Goal: Complete application form

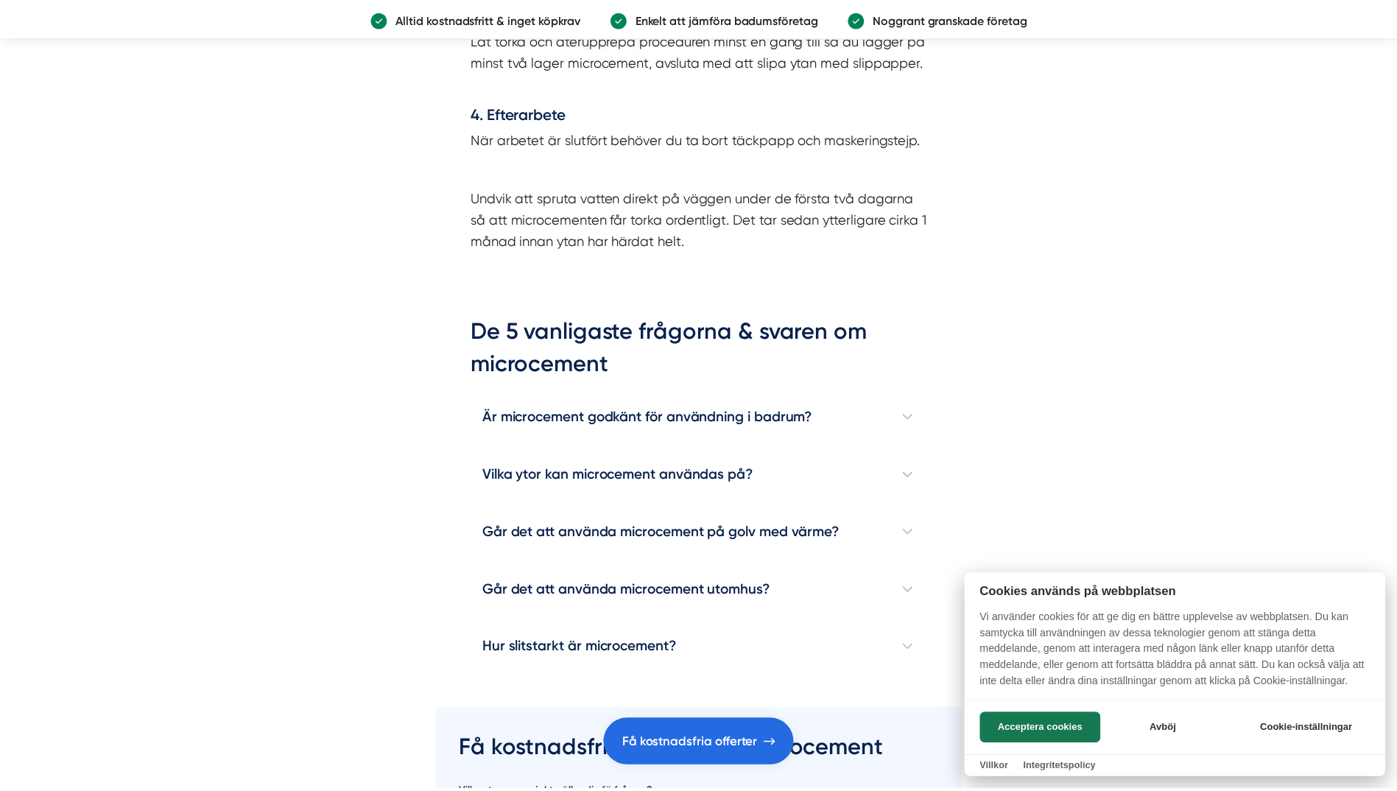
scroll to position [4622, 0]
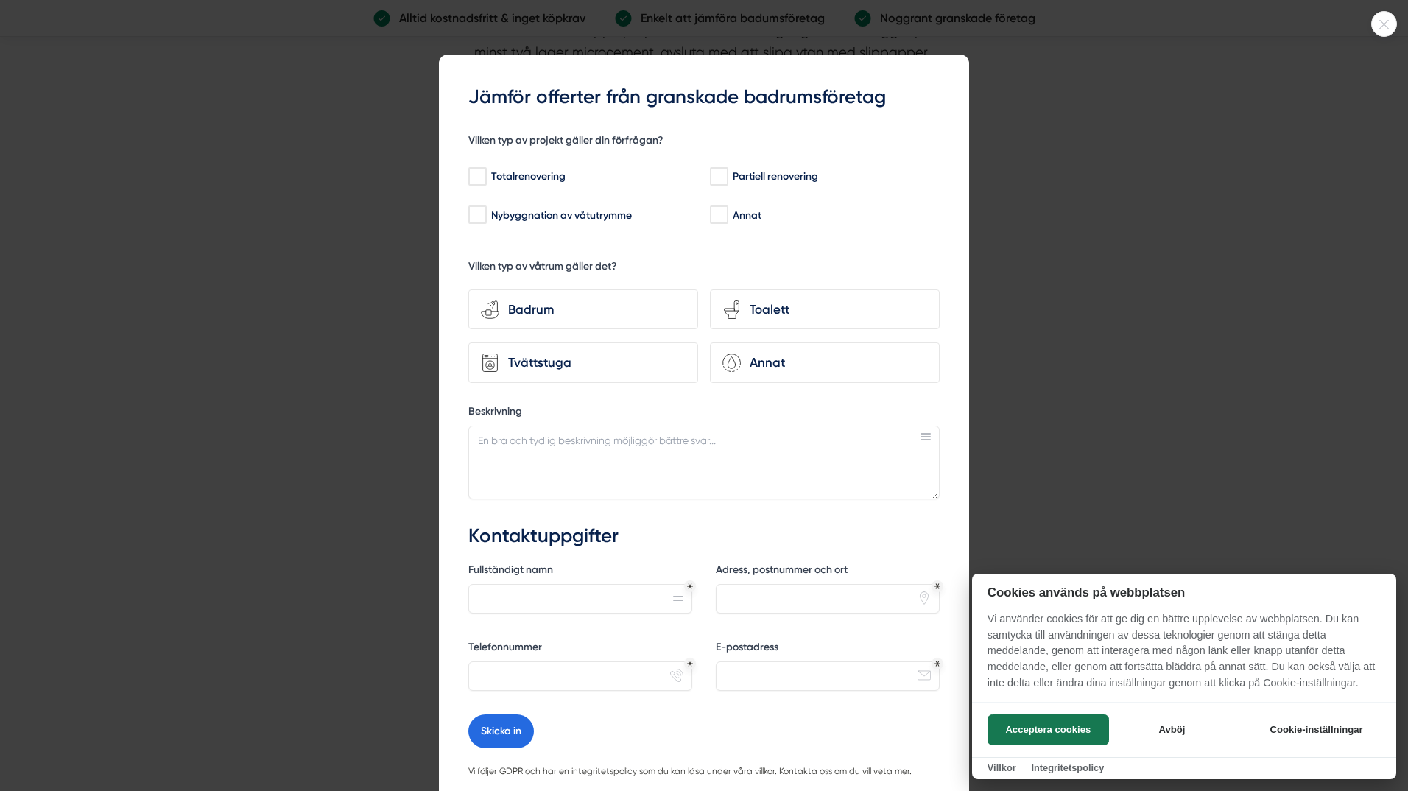
click at [1383, 29] on div at bounding box center [1384, 24] width 26 height 26
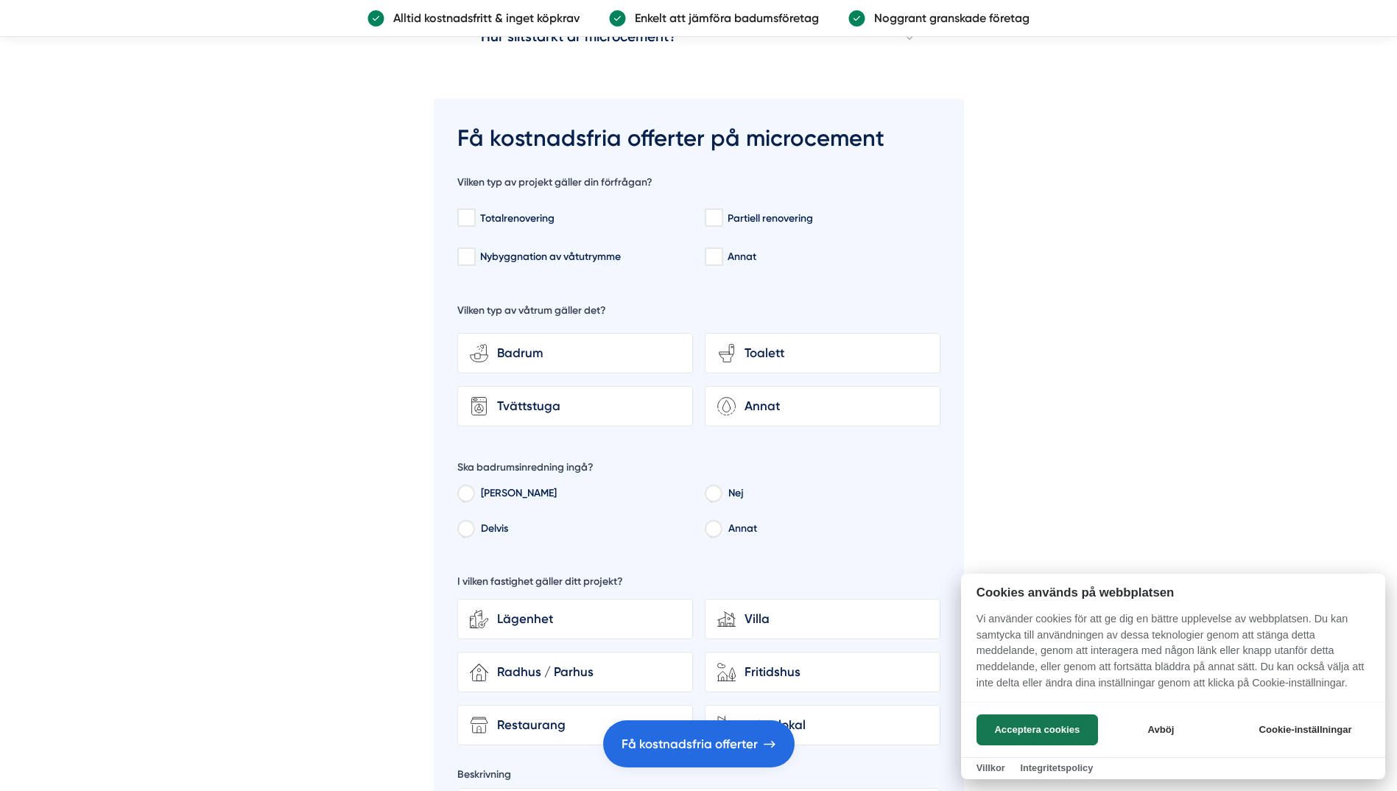
scroll to position [5157, 0]
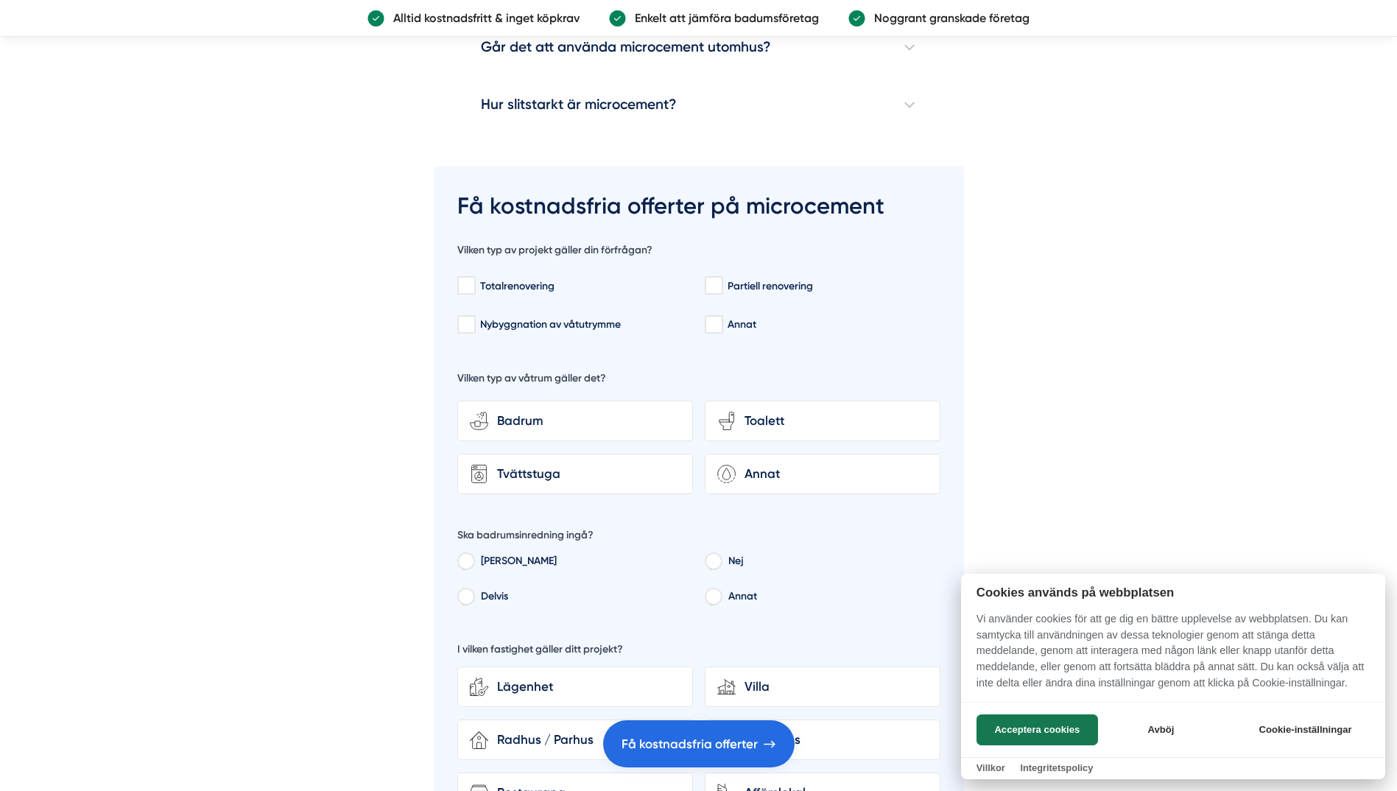
click at [717, 262] on div at bounding box center [698, 395] width 1397 height 791
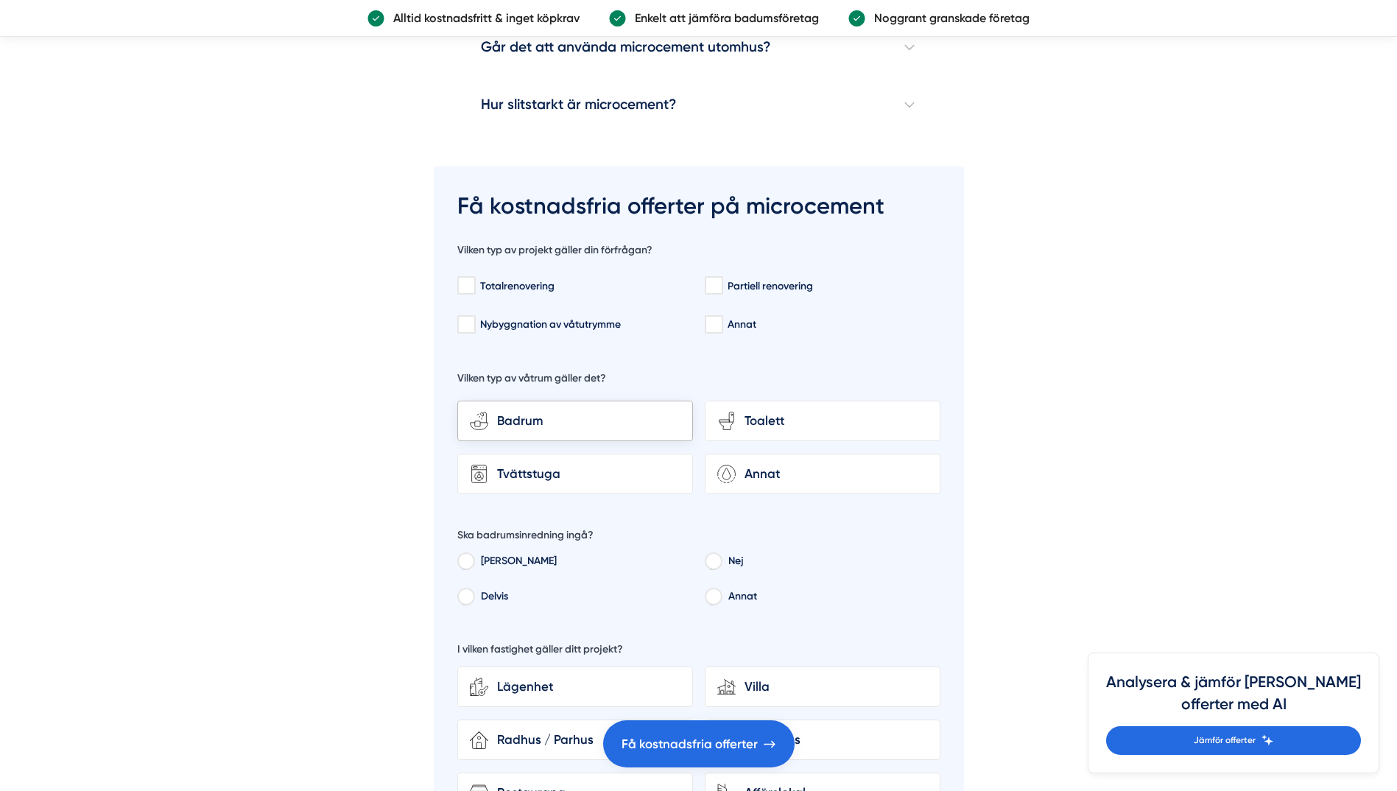
click at [625, 411] on div "Badrum" at bounding box center [584, 421] width 192 height 20
click at [0, 0] on input "bathroom-tub-towel Badrum" at bounding box center [0, 0] width 0 height 0
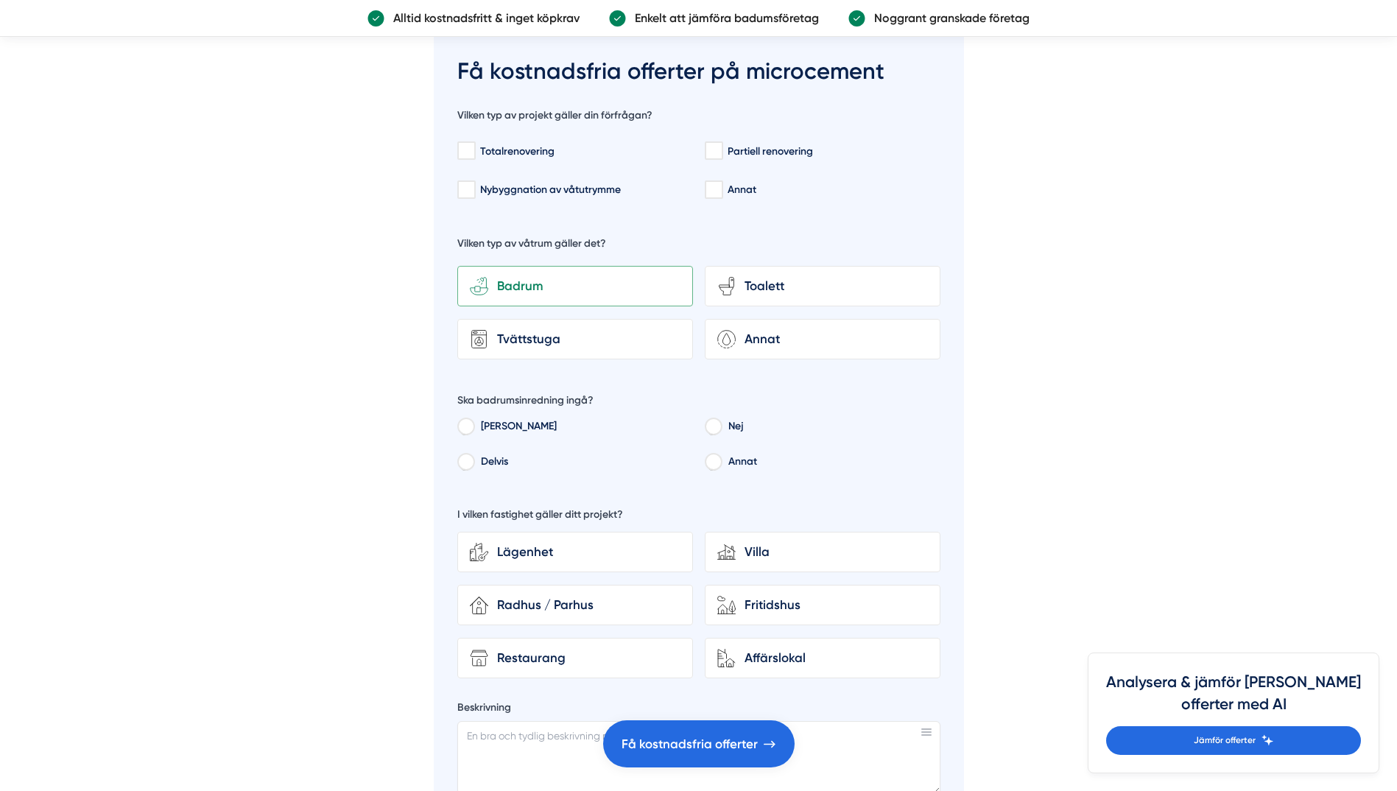
scroll to position [5305, 0]
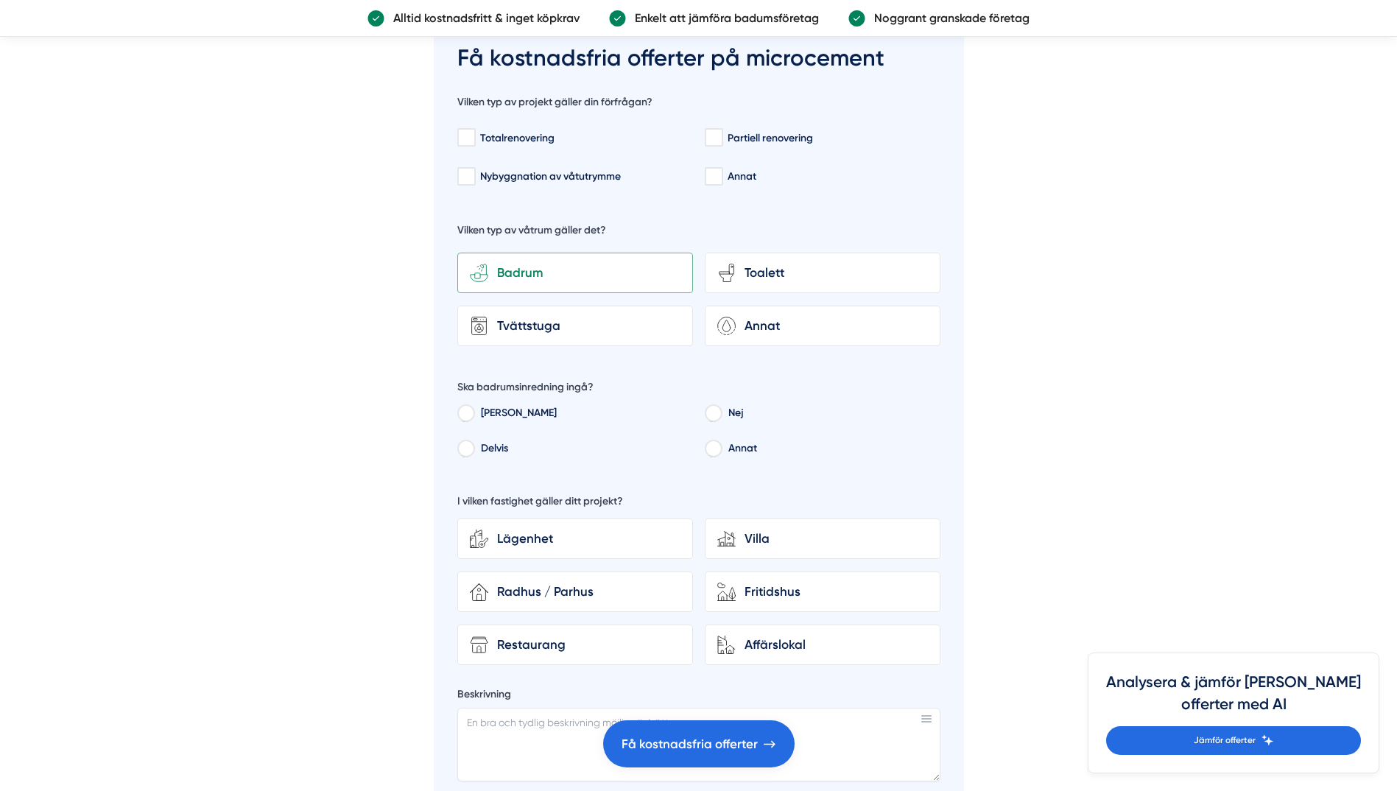
click at [725, 404] on label "Nej" at bounding box center [830, 415] width 219 height 22
click at [721, 409] on input "Nej" at bounding box center [713, 415] width 16 height 13
radio input "true"
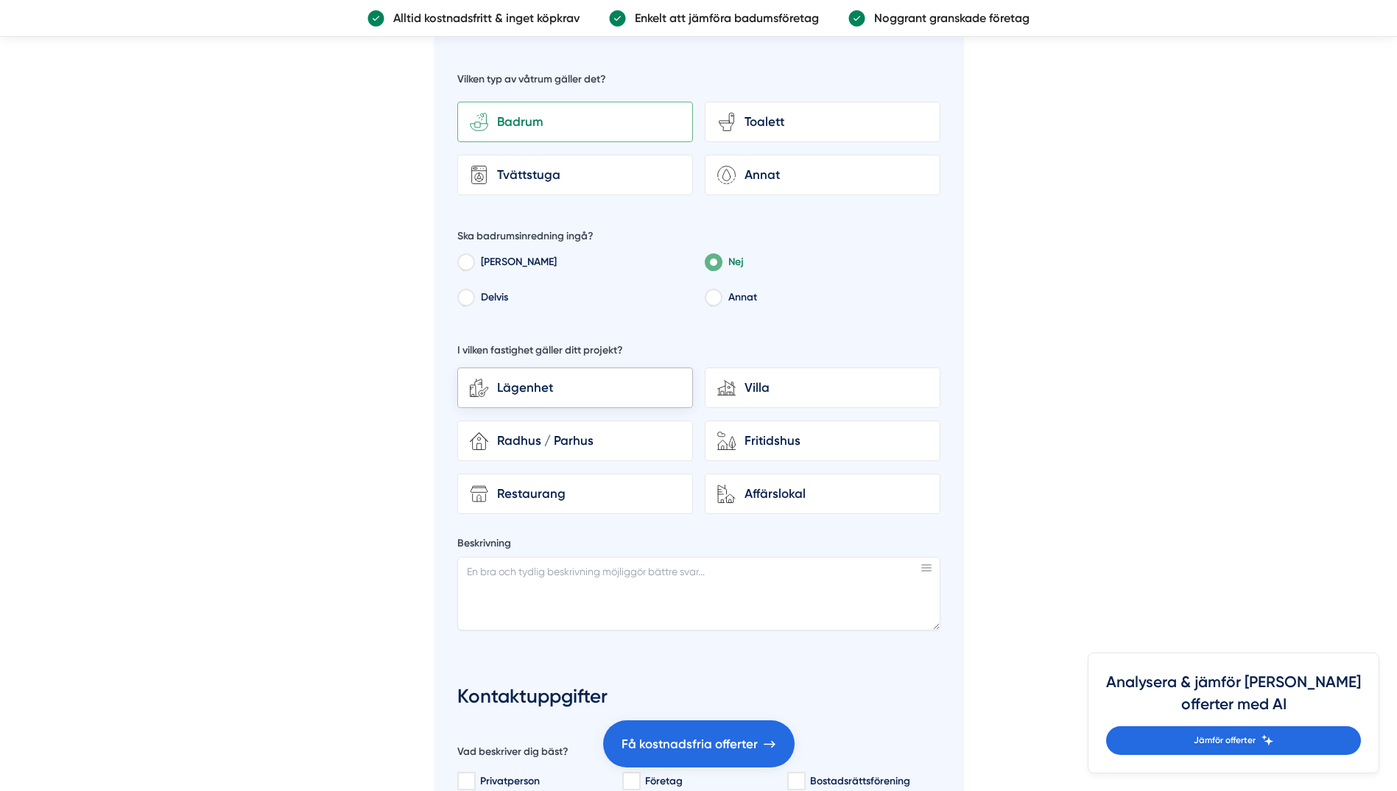
click at [536, 378] on div "Lägenhet" at bounding box center [584, 388] width 192 height 20
click at [0, 0] on input "Lägenhet" at bounding box center [0, 0] width 0 height 0
click at [525, 557] on textarea "Beskrivning" at bounding box center [698, 594] width 483 height 74
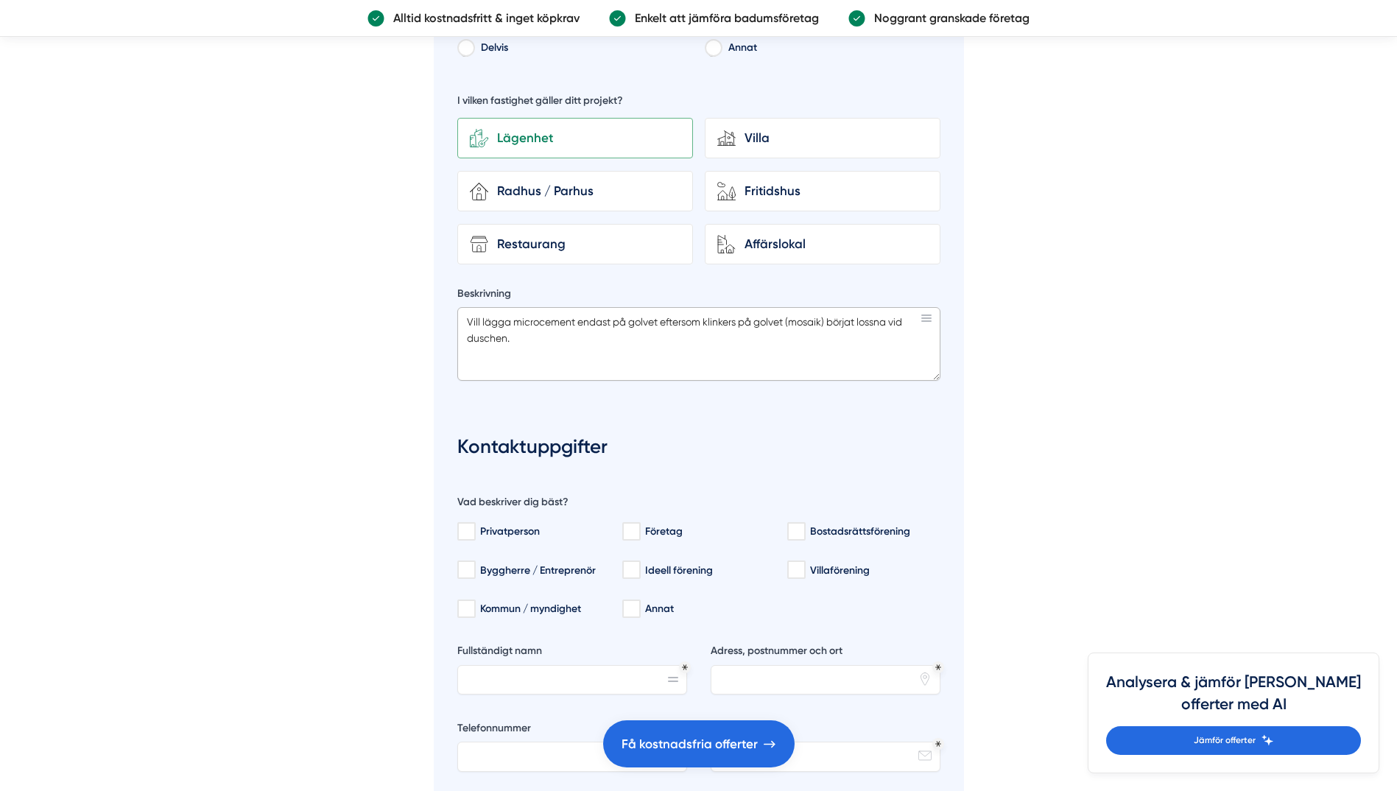
scroll to position [5792, 0]
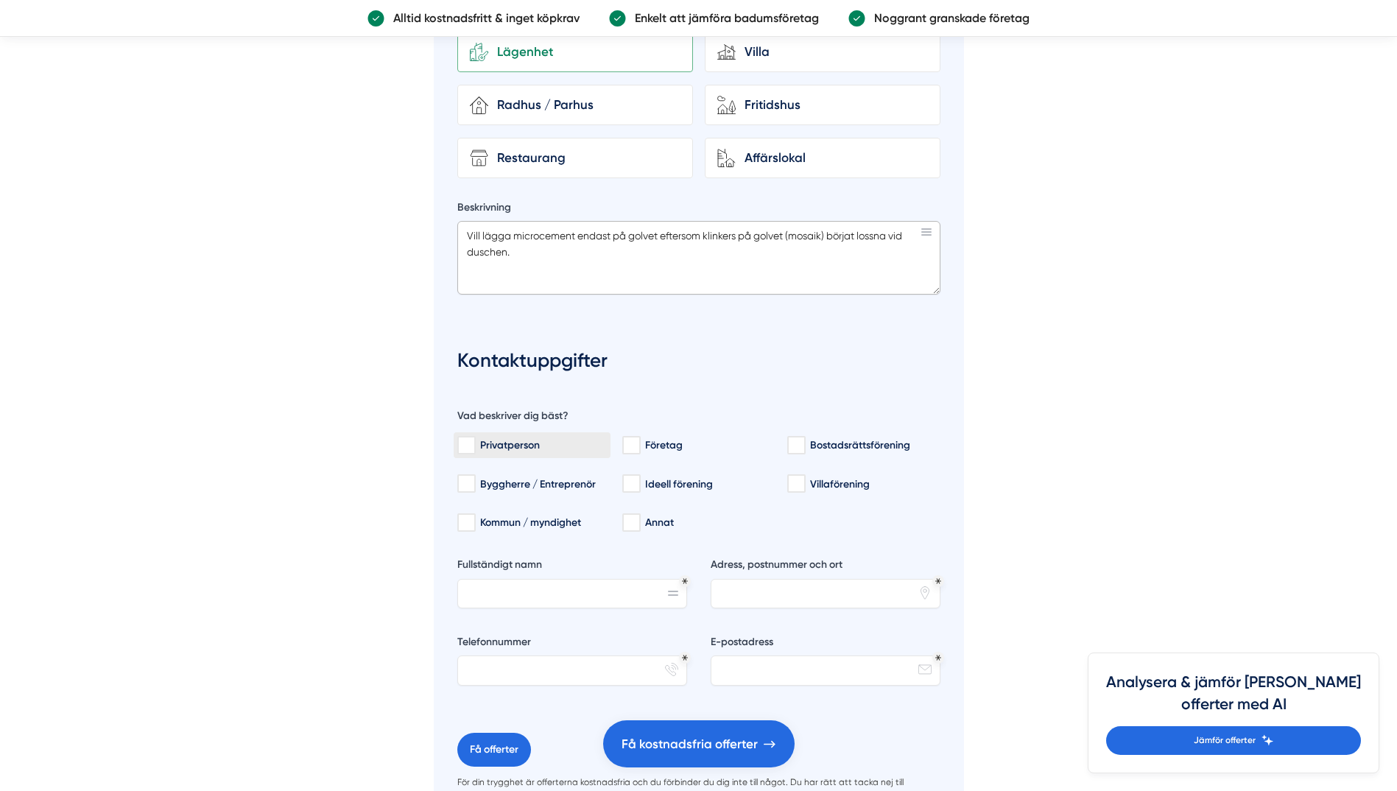
type textarea "Vill lägga microcement endast på golvet eftersom klinkers på golvet (mosaik) bö…"
click at [498, 438] on div "Privatperson" at bounding box center [532, 445] width 150 height 15
click at [474, 438] on input "Privatperson" at bounding box center [465, 445] width 17 height 15
checkbox input "true"
click at [503, 583] on input "Fullständigt namn" at bounding box center [572, 593] width 230 height 29
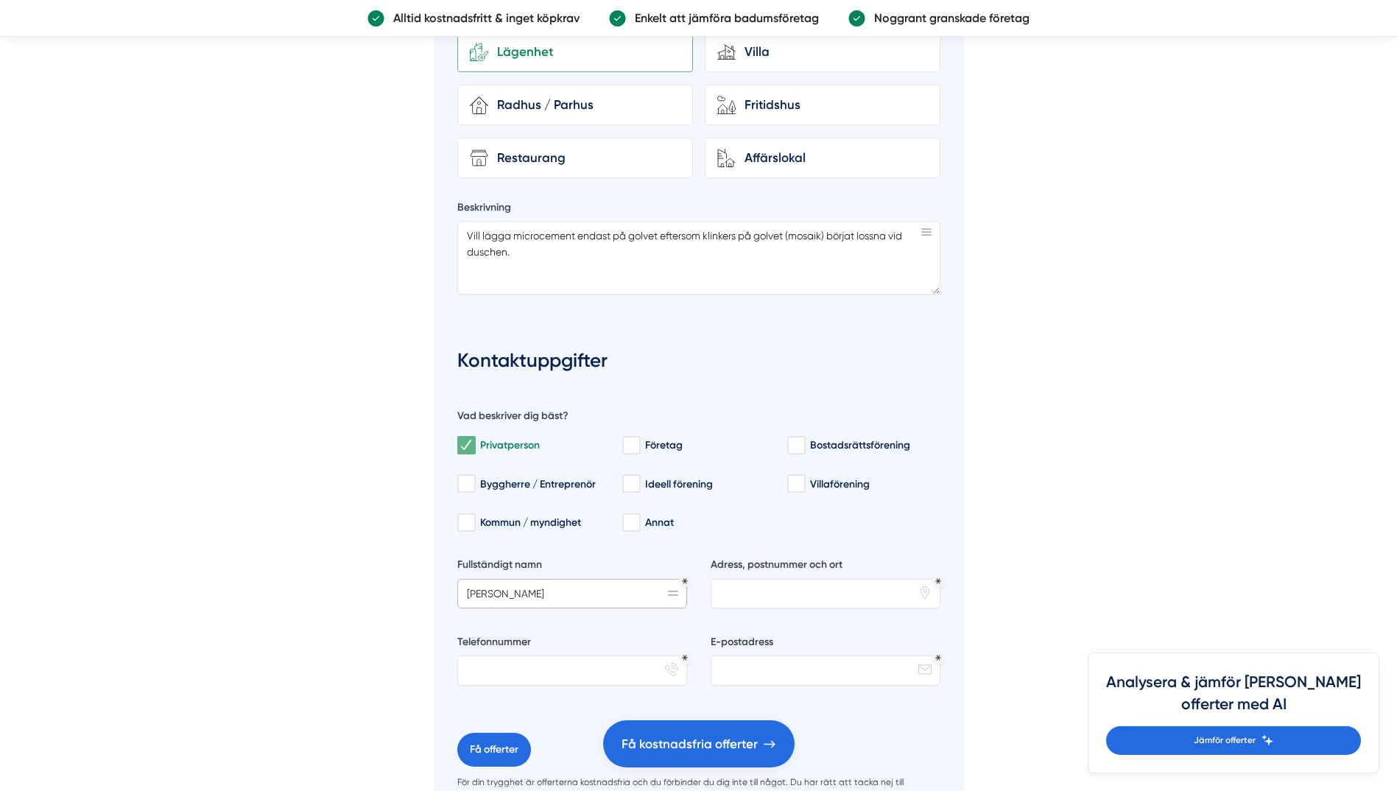
type input "[PERSON_NAME]"
type input "[STREET_ADDRESS]"
click at [552, 656] on input "Telefonnummer" at bounding box center [572, 670] width 230 height 29
type input "0730271008"
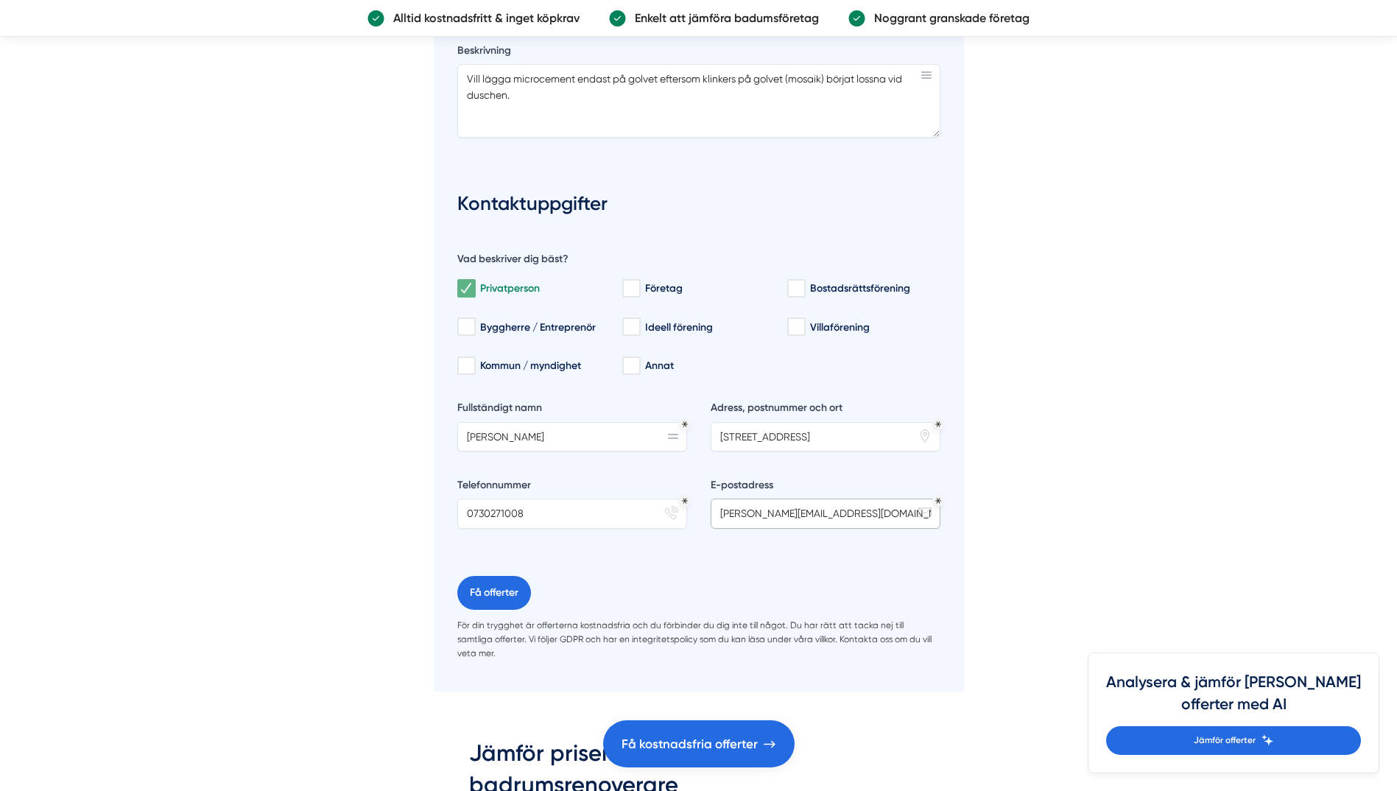
scroll to position [5951, 0]
type input "[PERSON_NAME][EMAIL_ADDRESS][DOMAIN_NAME]"
click at [496, 574] on button "Få offerter" at bounding box center [494, 591] width 74 height 34
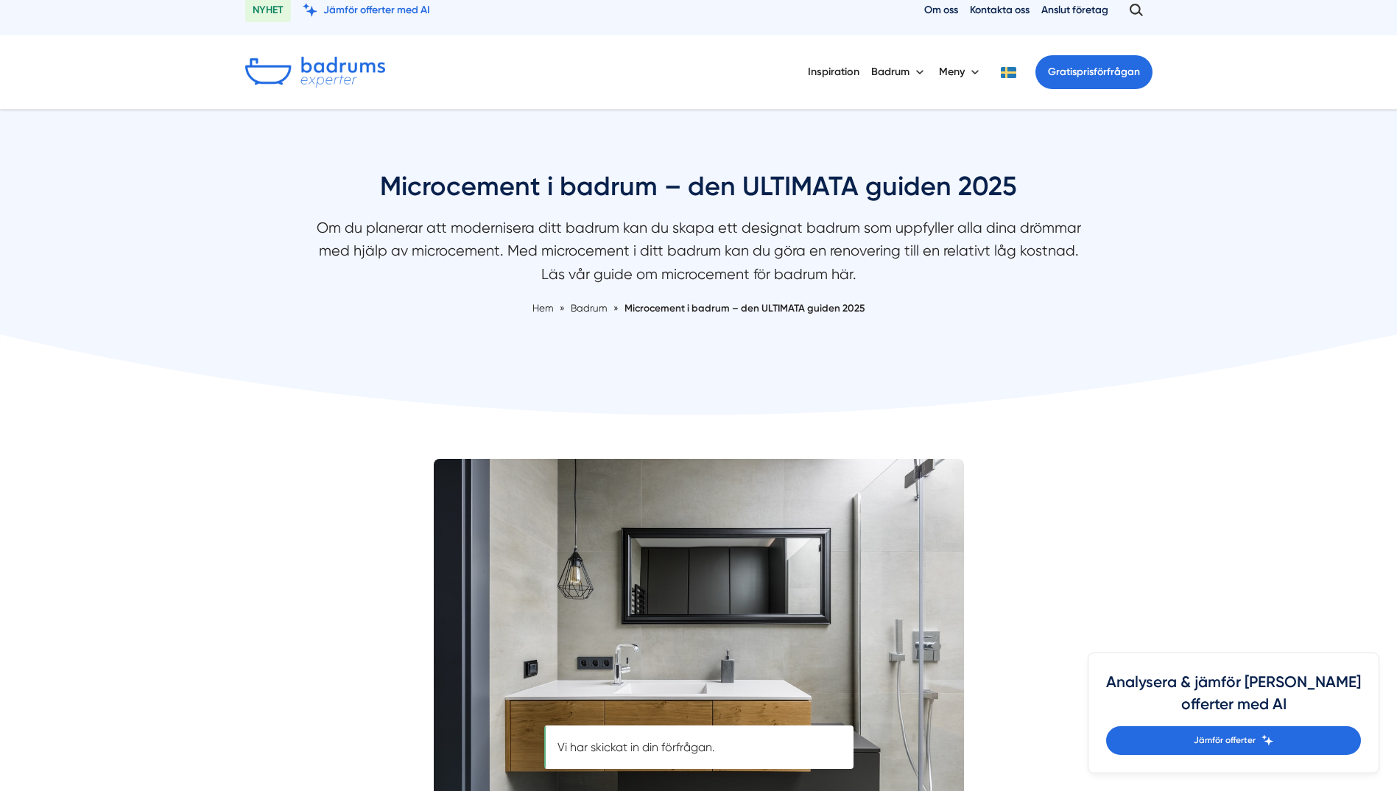
scroll to position [44, 0]
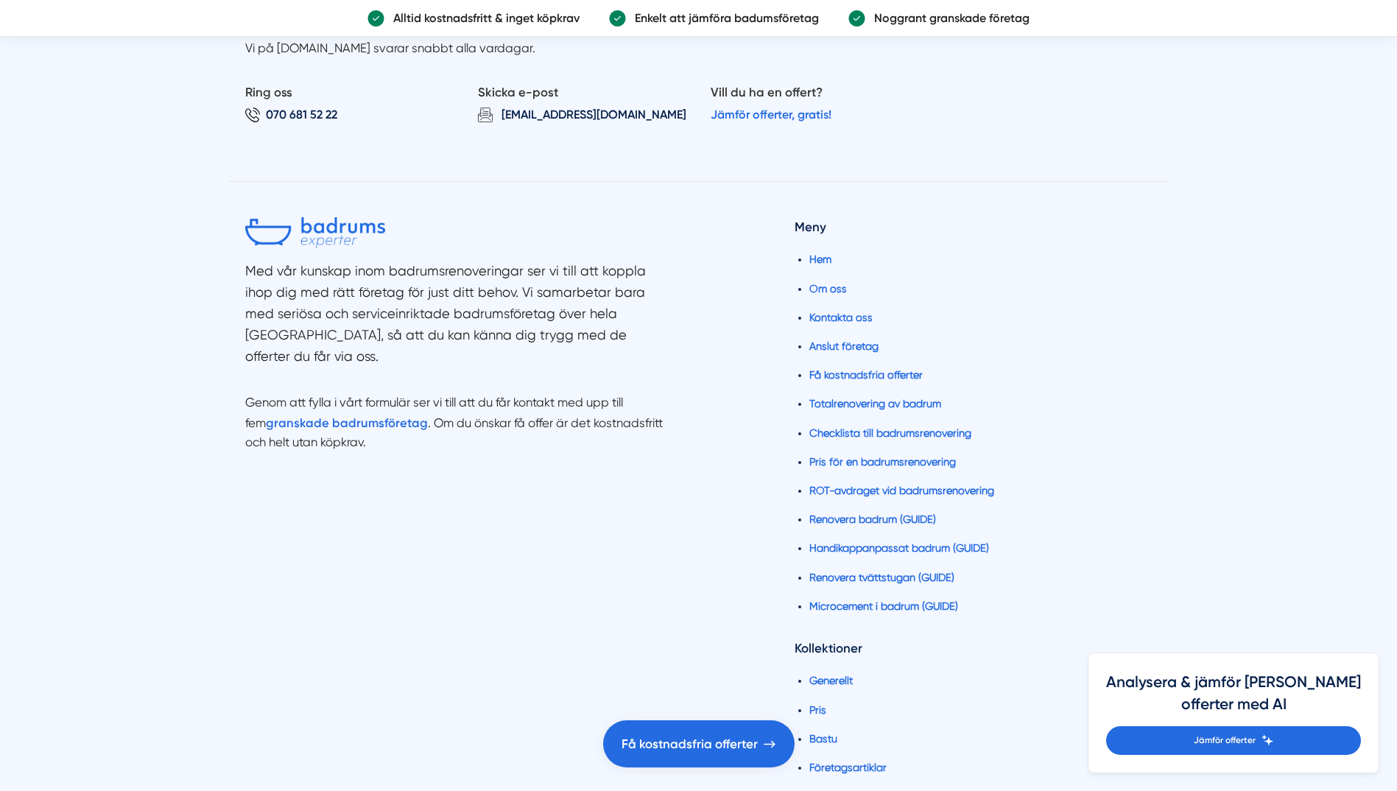
scroll to position [1188, 0]
